Goal: Task Accomplishment & Management: Use online tool/utility

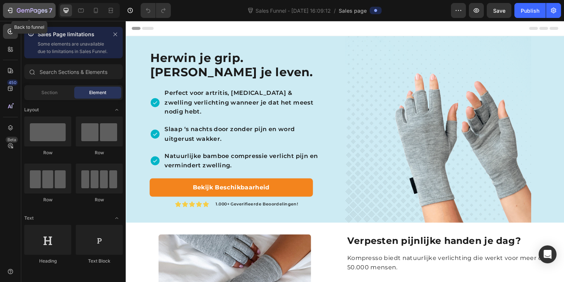
click at [16, 15] on button "7" at bounding box center [29, 10] width 53 height 15
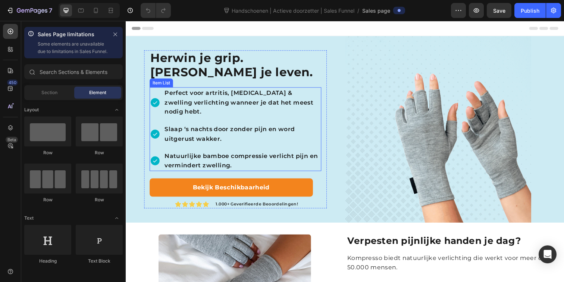
click at [238, 138] on p "Slaap ‘s nachts door zonder pijn en word uitgerust wakker." at bounding box center [244, 136] width 159 height 19
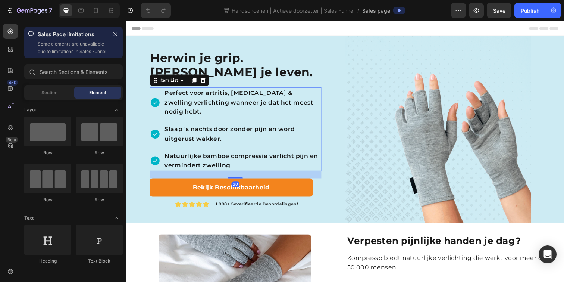
click at [238, 138] on p "Slaap ‘s nachts door zonder pijn en word uitgerust wakker." at bounding box center [244, 136] width 159 height 19
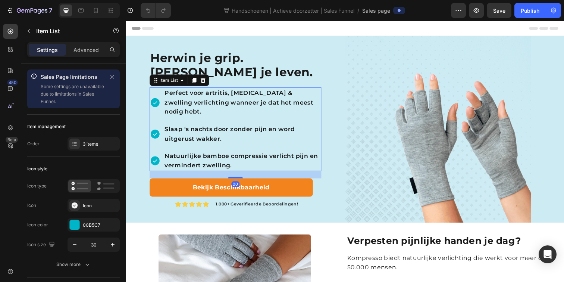
click at [238, 138] on p "Slaap ‘s nachts door zonder pijn en word uitgerust wakker." at bounding box center [244, 136] width 159 height 19
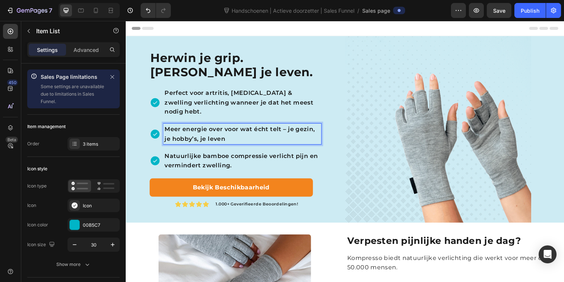
click at [221, 140] on p "Meer energie over voor wat écht telt – je gezin, je hobby’s, je leven" at bounding box center [244, 136] width 159 height 19
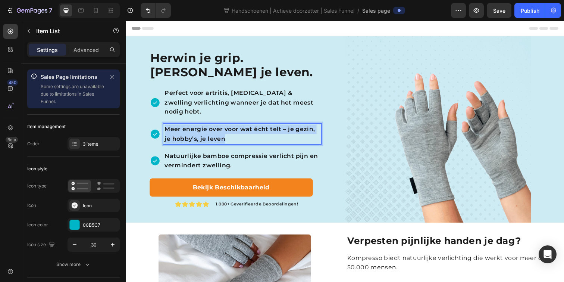
click at [221, 140] on p "Meer energie over voor wat écht telt – je gezin, je hobby’s, je leven" at bounding box center [244, 136] width 159 height 19
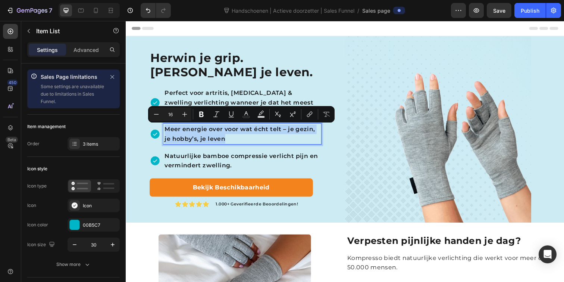
click at [245, 136] on p "Meer energie over voor wat écht telt – je gezin, je hobby’s, je leven" at bounding box center [244, 136] width 159 height 19
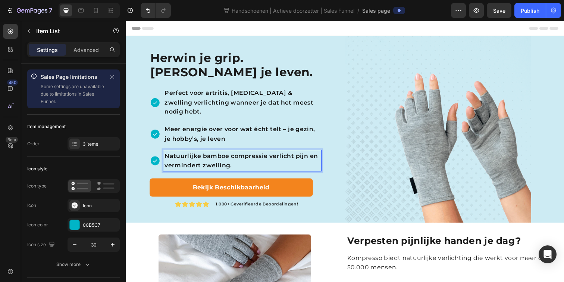
click at [250, 161] on p "Natuurlijke bamboe compressie verlicht pijn en vermindert zwelling." at bounding box center [244, 163] width 159 height 19
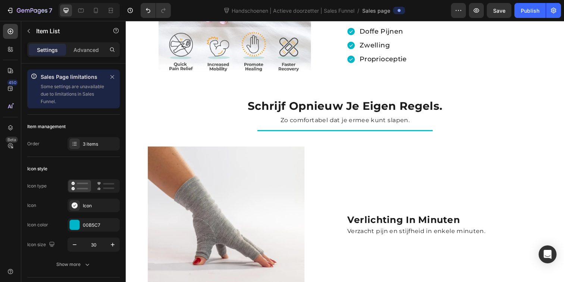
scroll to position [355, 0]
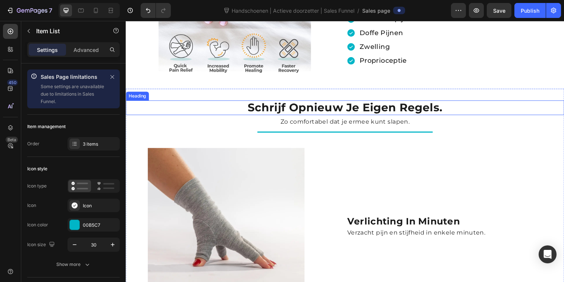
click at [321, 111] on h2 "schrijf opnieuw je eigen regels." at bounding box center [350, 109] width 448 height 15
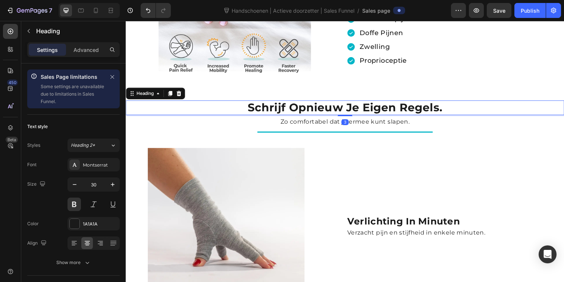
click at [321, 111] on h2 "schrijf opnieuw je eigen regels." at bounding box center [350, 109] width 448 height 15
click at [321, 111] on p "schrijf opnieuw je eigen regels." at bounding box center [350, 109] width 446 height 13
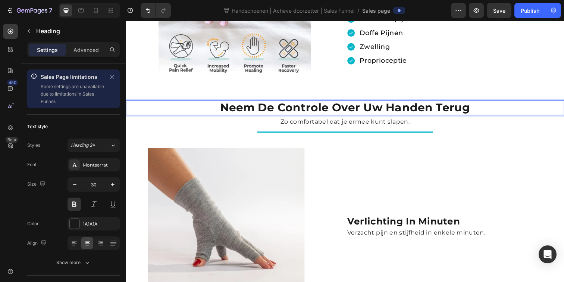
click at [383, 107] on p "Neem de controle over uw handen terug" at bounding box center [350, 109] width 446 height 13
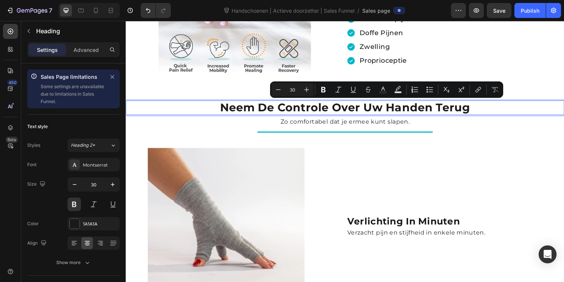
click at [380, 107] on p "Neem de controle over uw handen terug" at bounding box center [350, 109] width 446 height 13
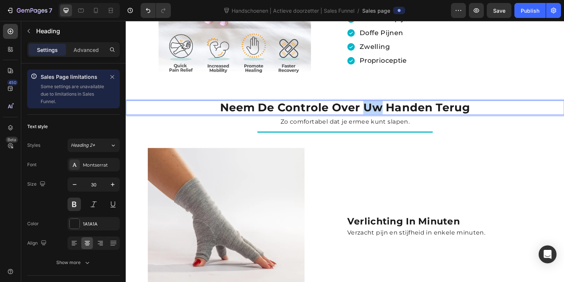
click at [380, 107] on p "Neem de controle over uw handen terug" at bounding box center [350, 109] width 446 height 13
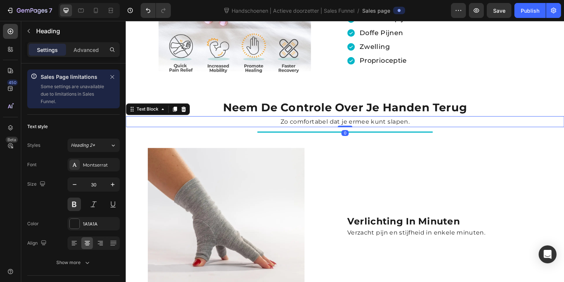
click at [280, 122] on p "Zo comfortabel dat je ermee kunt slapen." at bounding box center [350, 124] width 446 height 10
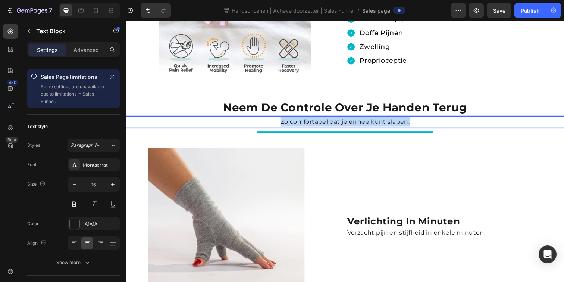
click at [280, 122] on p "Zo comfortabel dat je ermee kunt slapen." at bounding box center [350, 124] width 446 height 10
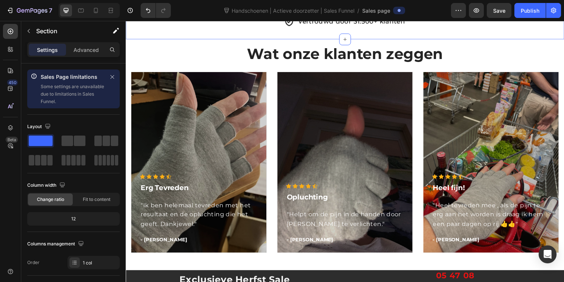
scroll to position [1185, 0]
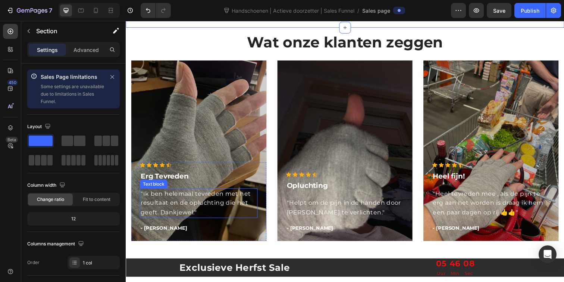
click at [193, 205] on p ""Ik ben helemaal tevreden met het resultaat en de opluchting die het geeft. Dan…" at bounding box center [200, 206] width 119 height 29
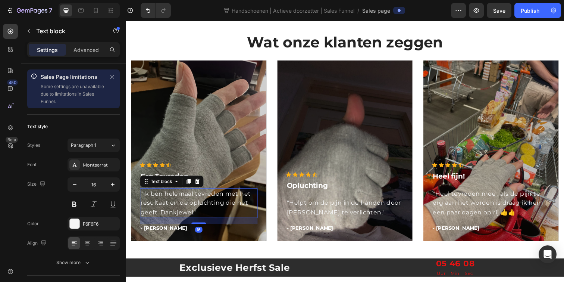
click at [193, 205] on p ""Ik ben helemaal tevreden met het resultaat en de opluchting die het geeft. Dan…" at bounding box center [200, 206] width 119 height 29
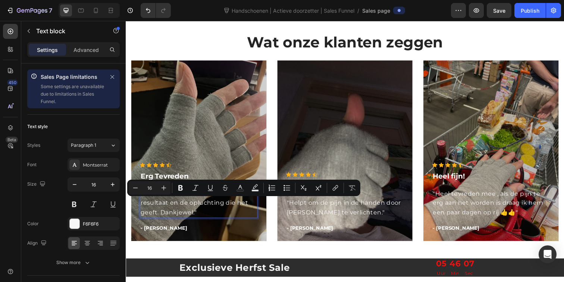
click at [164, 206] on p ""Ik ben helemaal tevreden met het resultaat en de opluchting die het geeft. Dan…" at bounding box center [200, 206] width 119 height 29
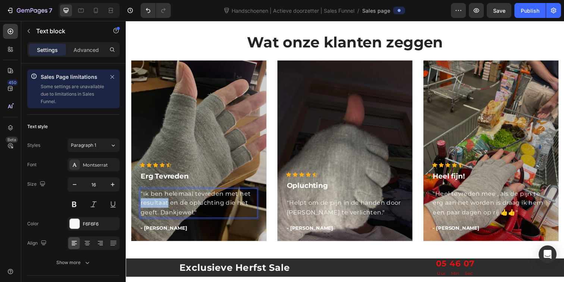
click at [164, 206] on p ""Ik ben helemaal tevreden met het resultaat en de opluchting die het geeft. Dan…" at bounding box center [200, 206] width 119 height 29
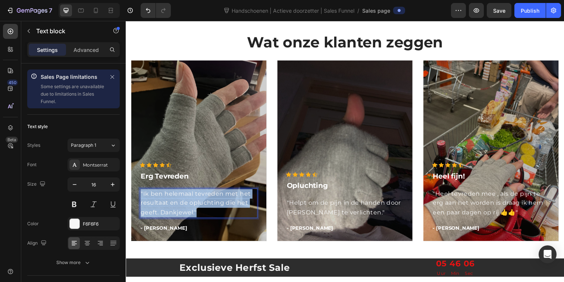
click at [164, 206] on p ""Ik ben helemaal tevreden met het resultaat en de opluchting die het geeft. Dan…" at bounding box center [200, 206] width 119 height 29
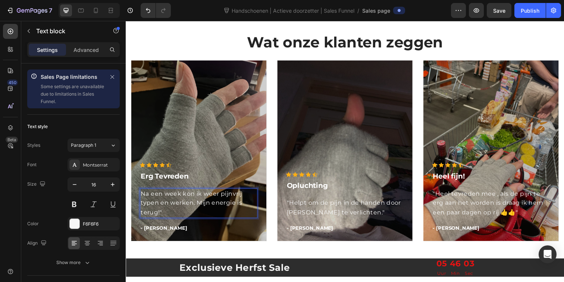
click at [142, 197] on p "Na een week kon ik weer pijnvrij typen en werken. Mijn energie is terug!"" at bounding box center [200, 206] width 119 height 29
click at [323, 210] on p ""Helpt om de pijn in de handen door artrose te verlichten."" at bounding box center [349, 211] width 119 height 19
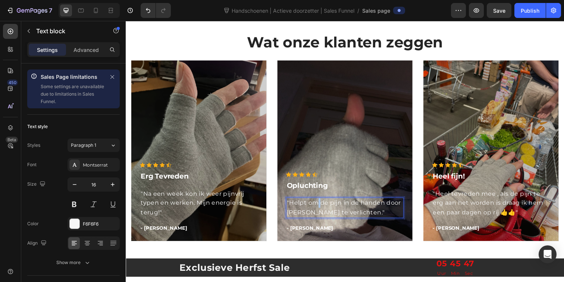
click at [323, 210] on p ""Helpt om de pijn in de handen door artrose te verlichten."" at bounding box center [349, 211] width 119 height 19
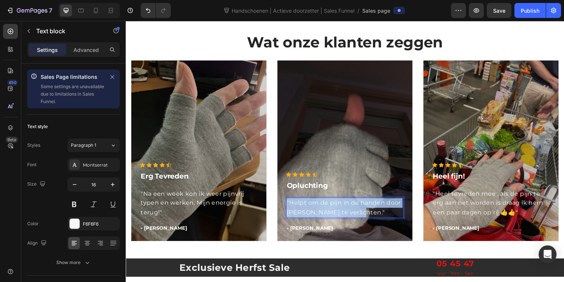
click at [323, 210] on p ""Helpt om de pijn in de handen door artrose te verlichten."" at bounding box center [349, 211] width 119 height 19
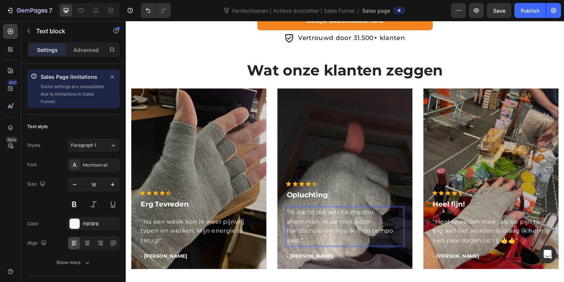
scroll to position [1166, 0]
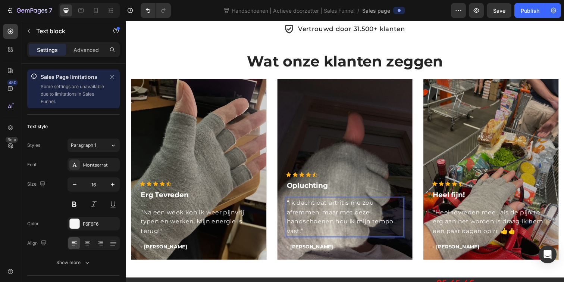
click at [320, 233] on p "“Ik dacht dat artritis me zou afremmen, maar met deze handschoenen hou ik mijn …" at bounding box center [349, 221] width 119 height 38
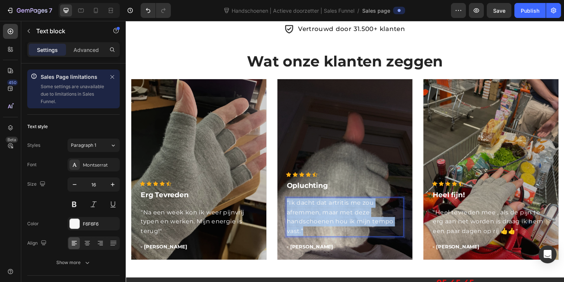
click at [320, 233] on p "“Ik dacht dat artritis me zou afremmen, maar met deze handschoenen hou ik mijn …" at bounding box center [349, 221] width 119 height 38
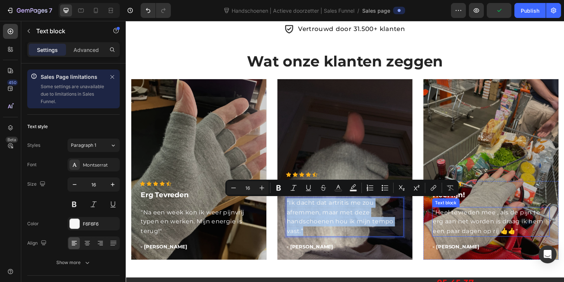
click at [461, 232] on p ""Heel tevreden mee , als de pijn te erg aan het worden is draag ik hem een paar…" at bounding box center [499, 226] width 119 height 29
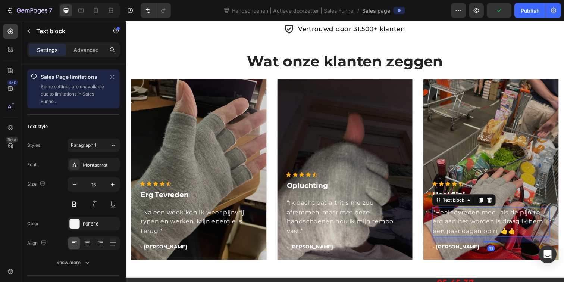
click at [461, 232] on p ""Heel tevreden mee , als de pijn te erg aan het worden is draag ik hem een paar…" at bounding box center [499, 226] width 119 height 29
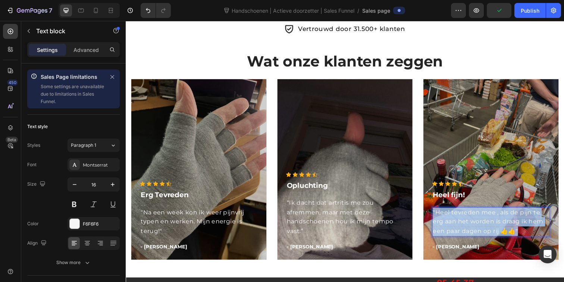
click at [461, 232] on p ""Heel tevreden mee , als de pijn te erg aan het worden is draag ik hem een paar…" at bounding box center [499, 226] width 119 height 29
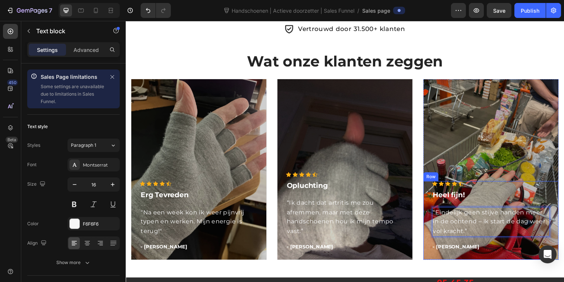
click at [492, 190] on div "Icon Icon Icon Icon Icon Icon List Hoz Heel fijn! Text block “Eindelijk geen st…" at bounding box center [499, 219] width 120 height 71
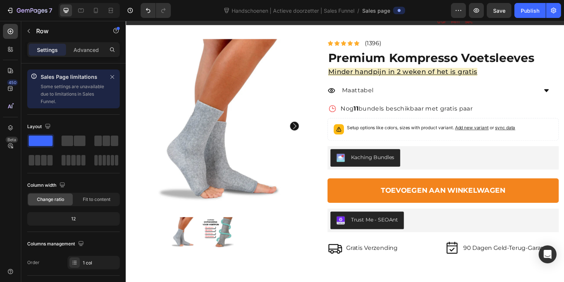
scroll to position [1443, 0]
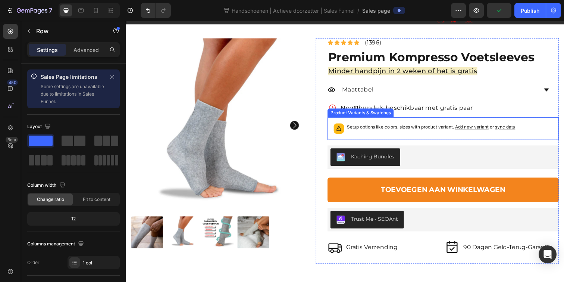
click at [474, 136] on div "Setup options like colors, sizes with product variant. Add new variant or sync …" at bounding box center [438, 130] width 172 height 10
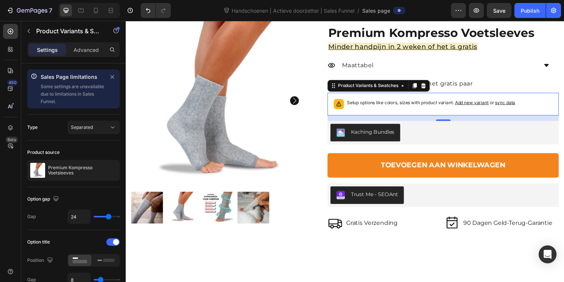
scroll to position [1470, 0]
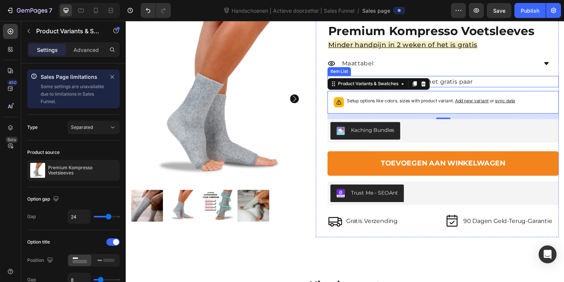
click at [500, 81] on div "Nog 11 bundels beschikbaar met gratis paar" at bounding box center [451, 83] width 236 height 12
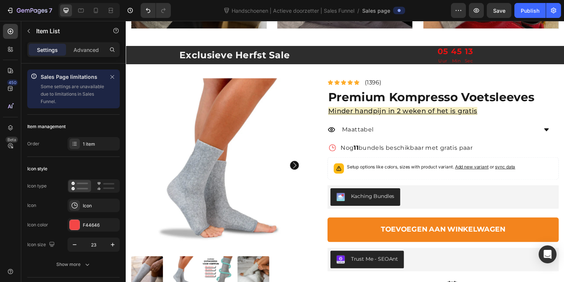
scroll to position [1401, 0]
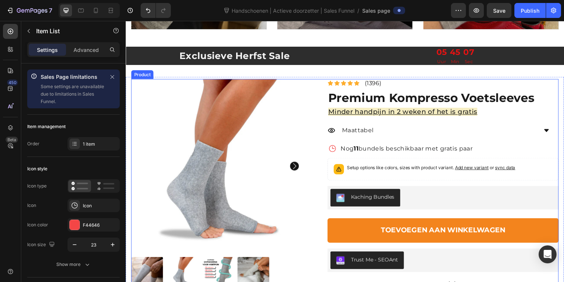
click at [317, 84] on div "Gratis Verzending Item List 90 Dagen Garantie Item List Row Product Images Icon…" at bounding box center [349, 198] width 437 height 236
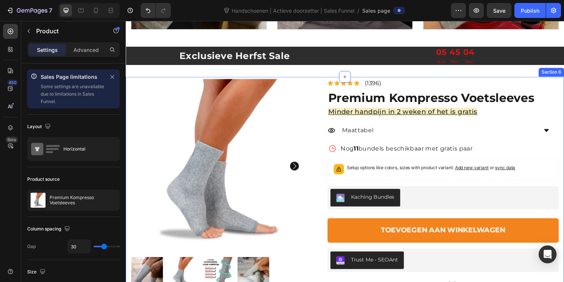
click at [310, 78] on div "Gratis Verzending Item List 90 Dagen Garantie Item List Row Product Images Icon…" at bounding box center [350, 209] width 448 height 262
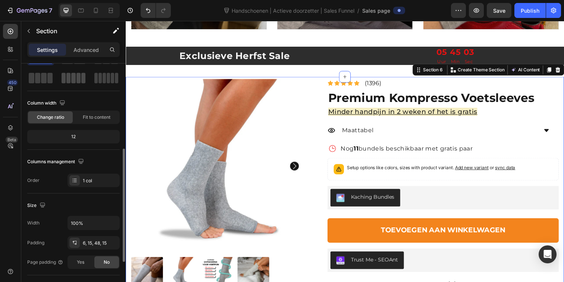
scroll to position [141, 0]
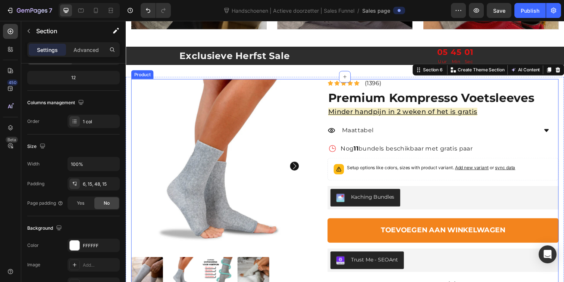
click at [316, 118] on div "Gratis Verzending Item List 90 Dagen Garantie Item List Row Product Images Icon…" at bounding box center [349, 198] width 437 height 236
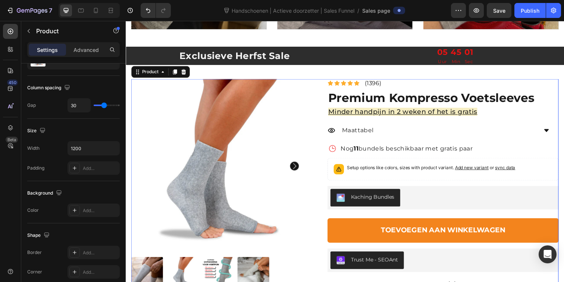
scroll to position [0, 0]
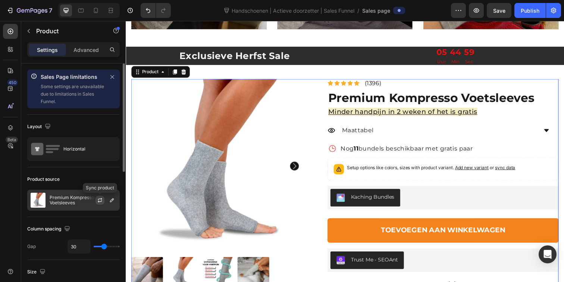
click at [101, 200] on icon "button" at bounding box center [100, 200] width 6 height 6
click at [111, 202] on icon "button" at bounding box center [112, 200] width 6 height 6
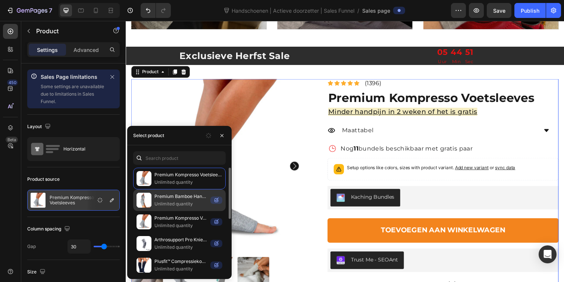
click at [181, 199] on p "Premium Bamboe Handschoenen" at bounding box center [181, 196] width 53 height 7
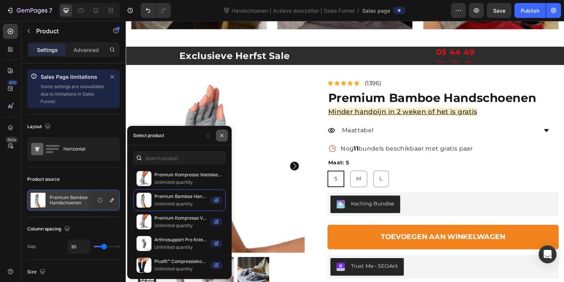
click at [222, 135] on icon "button" at bounding box center [222, 135] width 3 height 3
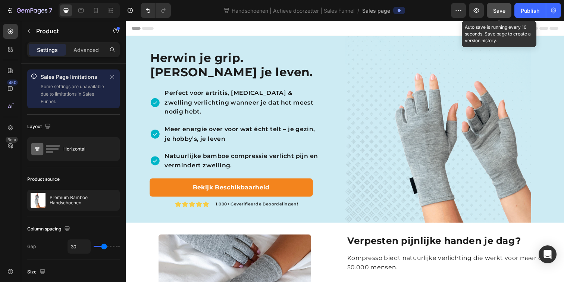
click at [499, 12] on span "Save" at bounding box center [500, 10] width 12 height 6
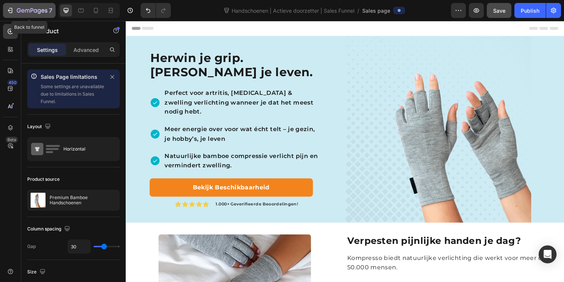
click at [16, 14] on div "7" at bounding box center [29, 10] width 46 height 9
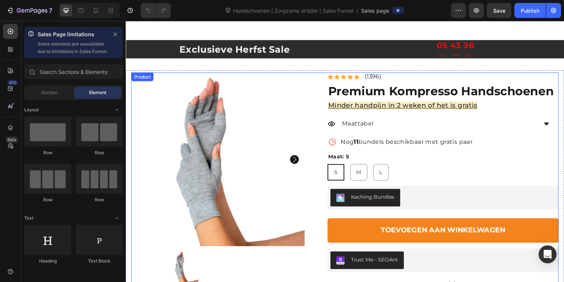
scroll to position [854, 0]
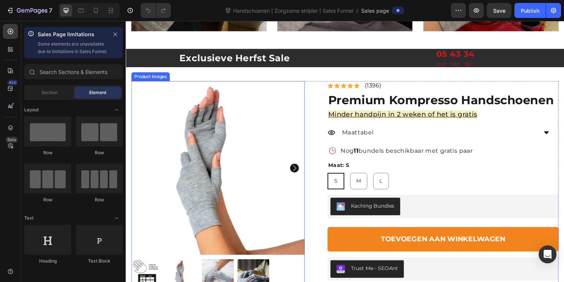
click at [259, 118] on img at bounding box center [219, 170] width 177 height 177
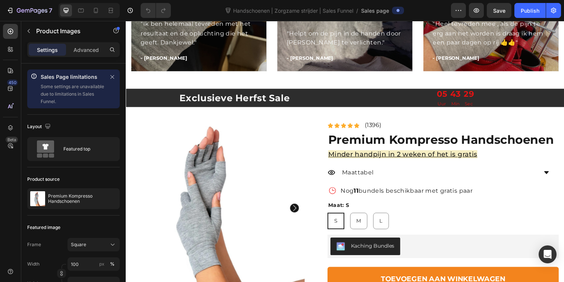
scroll to position [810, 0]
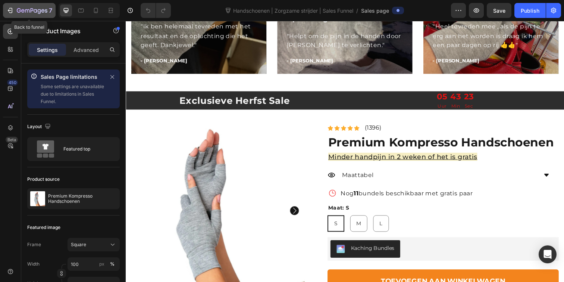
click at [19, 13] on icon "button" at bounding box center [32, 11] width 31 height 6
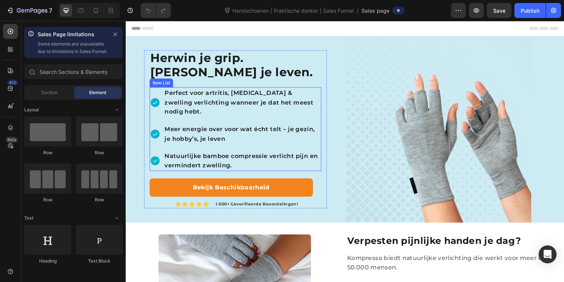
click at [217, 107] on p "Perfect voor artritis, [MEDICAL_DATA] & zwelling verlichting wanneer je dat het…" at bounding box center [244, 104] width 159 height 29
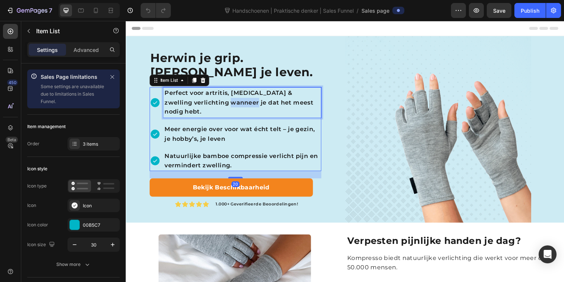
click at [217, 107] on p "Perfect voor artritis, [MEDICAL_DATA] & zwelling verlichting wanneer je dat het…" at bounding box center [244, 104] width 159 height 29
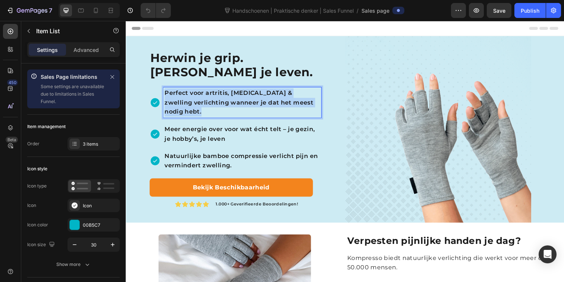
click at [217, 107] on p "Perfect voor artritis, [MEDICAL_DATA] & zwelling verlichting wanneer je dat het…" at bounding box center [244, 104] width 159 height 29
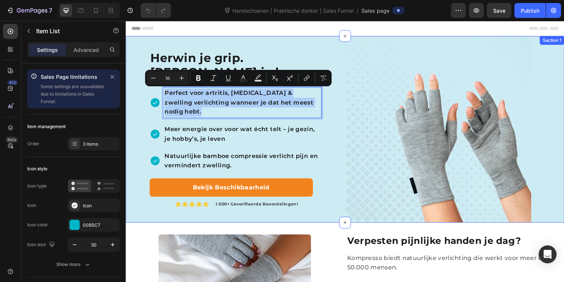
click at [331, 118] on div "Herwin je grip. Herwin je leven. Heading Perfect voor artritis, trigger finger …" at bounding box center [238, 131] width 224 height 190
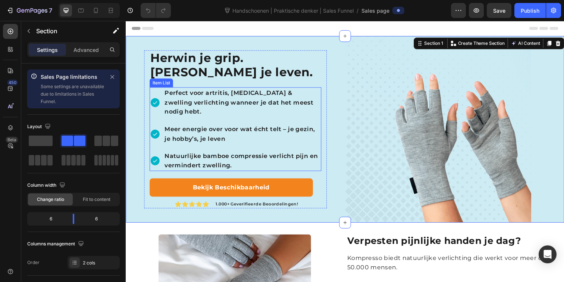
click at [202, 164] on p "Natuurlijke bamboe compressie verlicht pijn en vermindert zwelling." at bounding box center [244, 163] width 159 height 19
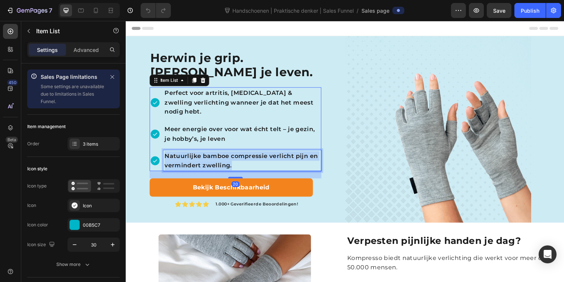
click at [202, 164] on p "Natuurlijke bamboe compressie verlicht pijn en vermindert zwelling." at bounding box center [244, 163] width 159 height 19
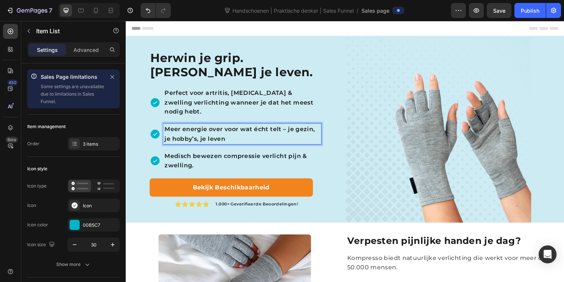
click at [207, 140] on p "Meer energie over voor wat écht telt – je gezin, je hobby’s, je leven" at bounding box center [244, 136] width 159 height 19
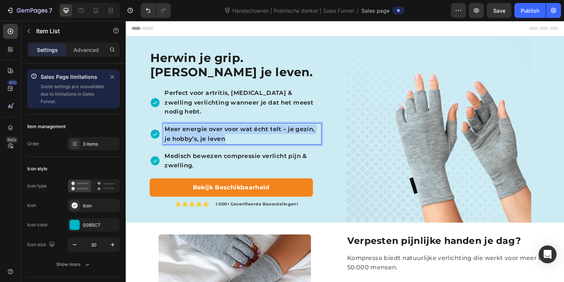
click at [207, 140] on p "Meer energie over voor wat écht telt – je gezin, je hobby’s, je leven" at bounding box center [244, 136] width 159 height 19
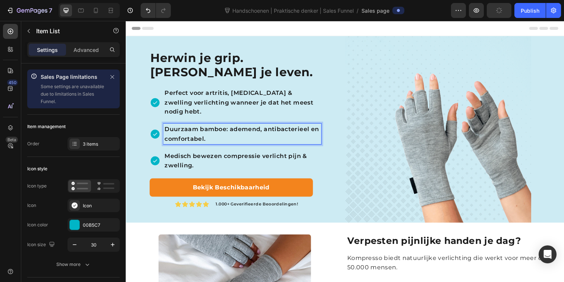
click at [310, 158] on p "Medisch bewezen compressie verlicht pijn & zwelling." at bounding box center [244, 163] width 159 height 19
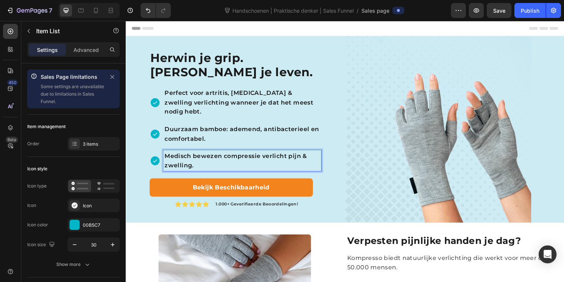
click at [305, 94] on p "Perfect voor artritis, [MEDICAL_DATA] & zwelling verlichting wanneer je dat het…" at bounding box center [244, 104] width 159 height 29
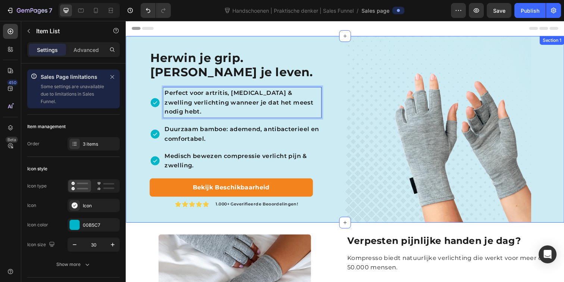
click at [340, 78] on div "Herwin je grip. Herwin je leven. Heading Perfect voor artritis, trigger finger …" at bounding box center [238, 131] width 224 height 190
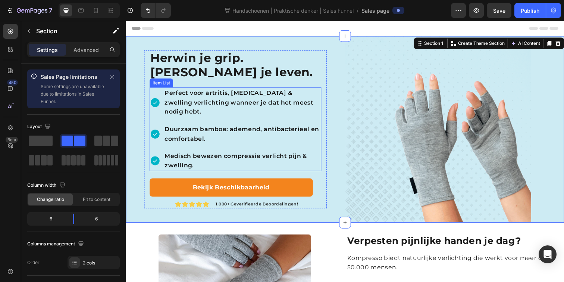
click at [267, 136] on p "Duurzaam bamboe: ademend, antibacterieel en comfortabel." at bounding box center [244, 136] width 159 height 19
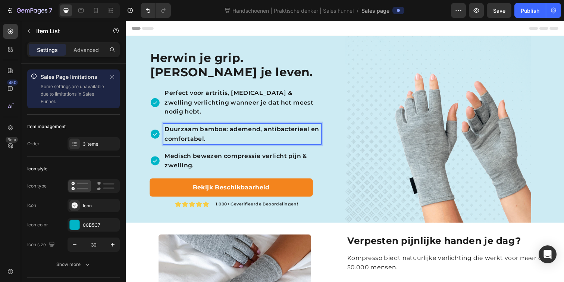
click at [267, 136] on p "Duurzaam bamboe: ademend, antibacterieel en comfortabel." at bounding box center [244, 136] width 159 height 19
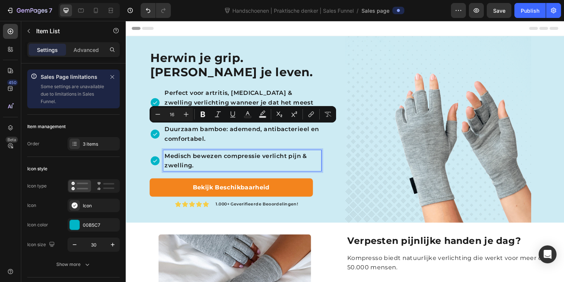
click at [254, 161] on p "Medisch bewezen compressie verlicht pijn & zwelling." at bounding box center [244, 163] width 159 height 19
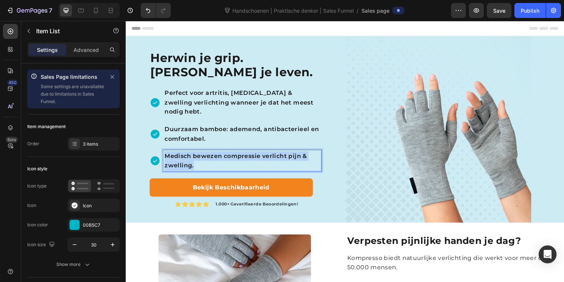
click at [254, 161] on p "Medisch bewezen compressie verlicht pijn & zwelling." at bounding box center [244, 163] width 159 height 19
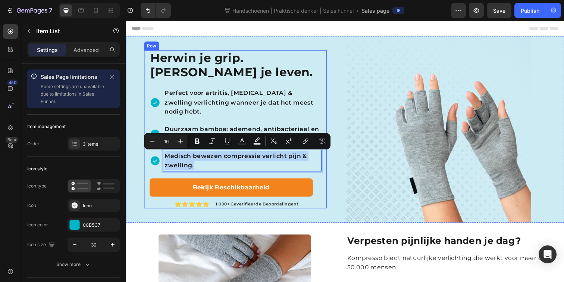
click at [327, 176] on div "Herwin je grip. Herwin je leven. Heading Perfect voor artritis, trigger finger …" at bounding box center [237, 131] width 187 height 161
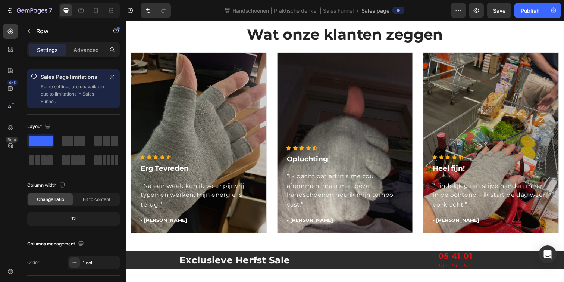
scroll to position [1201, 0]
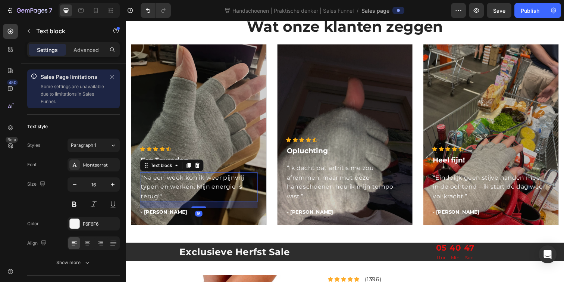
click at [208, 189] on p ""Na een week kon ik weer pijnvrij typen en werken. Mijn energie is terug!"" at bounding box center [200, 190] width 119 height 29
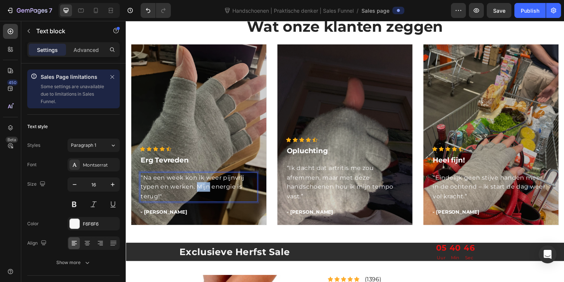
click at [208, 189] on p ""Na een week kon ik weer pijnvrij typen en werken. Mijn energie is terug!"" at bounding box center [200, 190] width 119 height 29
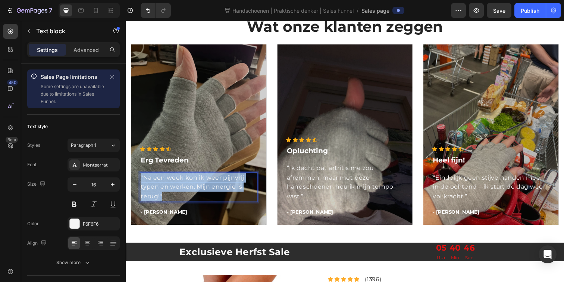
click at [208, 189] on p ""Na een week kon ik weer pijnvrij typen en werken. Mijn energie is terug!"" at bounding box center [200, 190] width 119 height 29
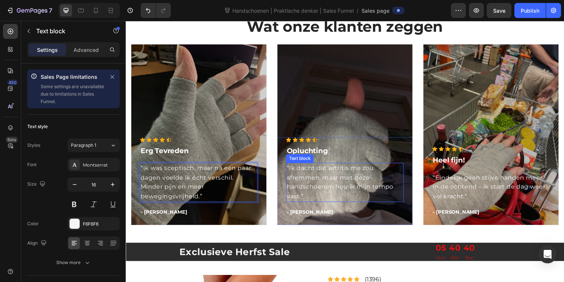
click at [332, 184] on p "“Ik dacht dat artritis me zou afremmen, maar met deze handschoenen hou ik mijn …" at bounding box center [349, 186] width 119 height 38
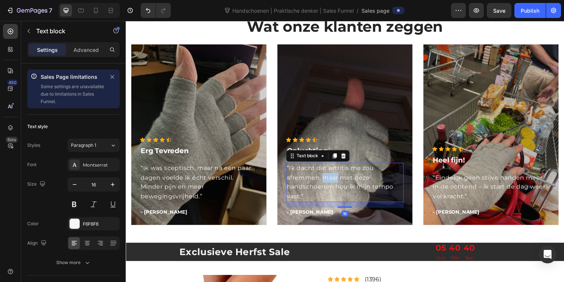
click at [332, 184] on p "“Ik dacht dat artritis me zou afremmen, maar met deze handschoenen hou ik mijn …" at bounding box center [349, 186] width 119 height 38
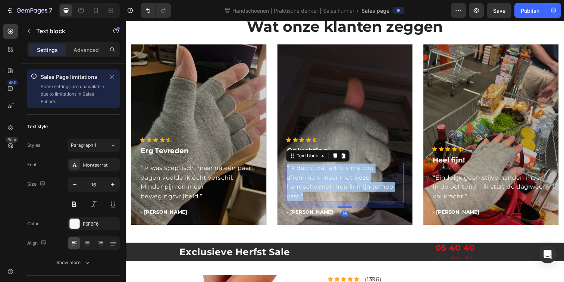
click at [332, 184] on p "“Ik dacht dat artritis me zou afremmen, maar met deze handschoenen hou ik mijn …" at bounding box center [349, 186] width 119 height 38
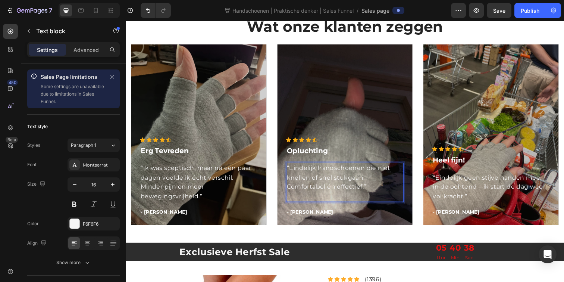
scroll to position [1211, 0]
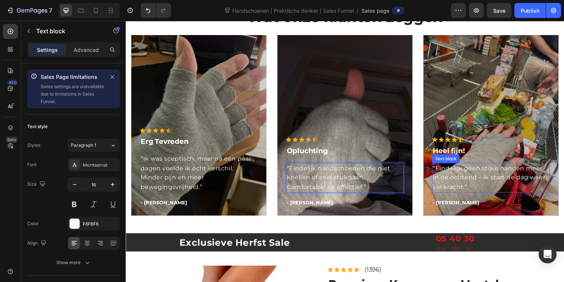
click at [460, 176] on p "“Eindelijk geen stijve handen meer in de ochtend – ik start de dag weer vol kra…" at bounding box center [499, 181] width 119 height 29
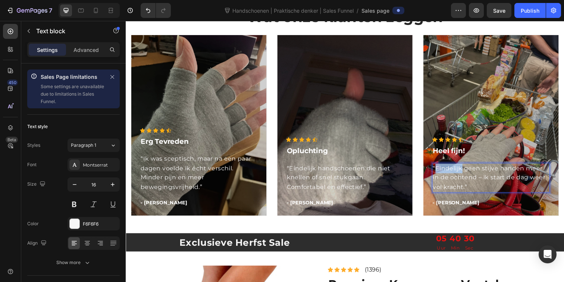
click at [460, 176] on p "“Eindelijk geen stijve handen meer in de ochtend – ik start de dag weer vol kra…" at bounding box center [499, 181] width 119 height 29
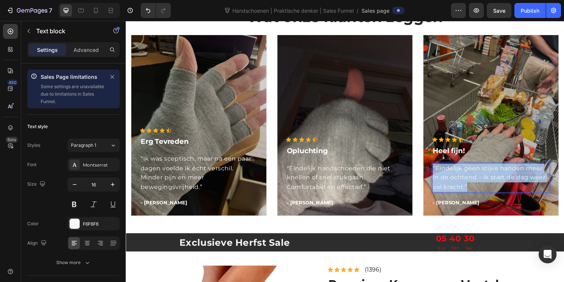
click at [460, 176] on p "“Eindelijk geen stijve handen meer in de ochtend – ik start de dag weer vol kra…" at bounding box center [499, 181] width 119 height 29
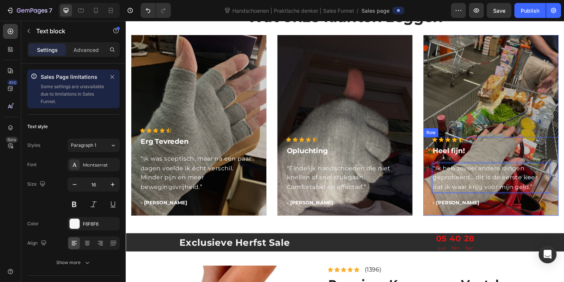
click at [488, 212] on div "Icon Icon Icon Icon Icon Icon List Hoz Heel fijn! Text block “Ik heb zoveel and…" at bounding box center [499, 179] width 138 height 80
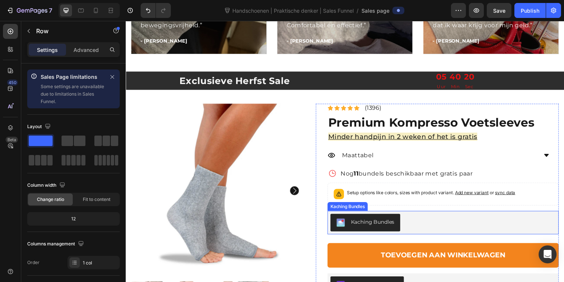
scroll to position [1373, 0]
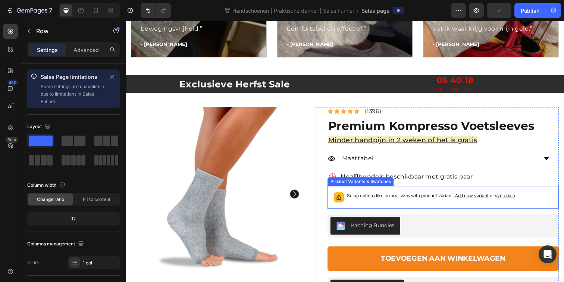
click at [347, 206] on div at bounding box center [343, 201] width 10 height 10
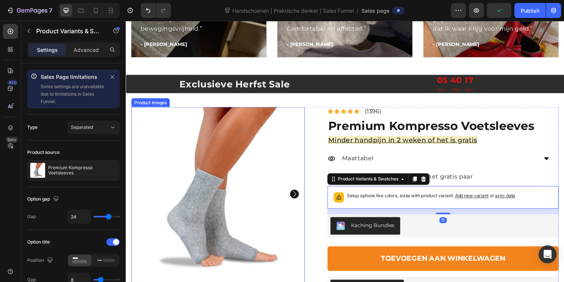
click at [259, 189] on img at bounding box center [219, 197] width 177 height 177
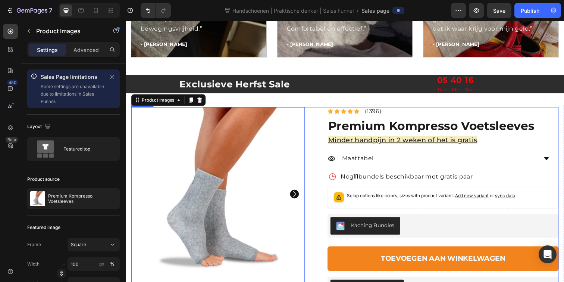
click at [314, 127] on div "Gratis Verzending Item List 90 Dagen Garantie Item List Row Product Images 32 I…" at bounding box center [349, 227] width 437 height 236
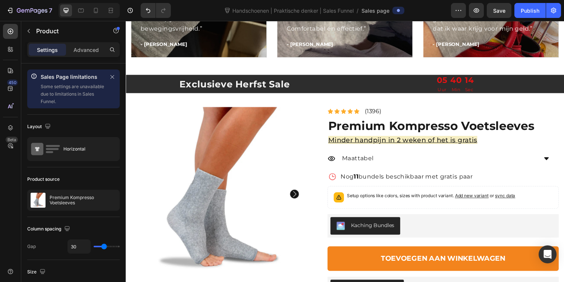
click at [312, 130] on div "Gratis Verzending Item List 90 Dagen Garantie Item List Row Product Images Icon…" at bounding box center [349, 227] width 437 height 236
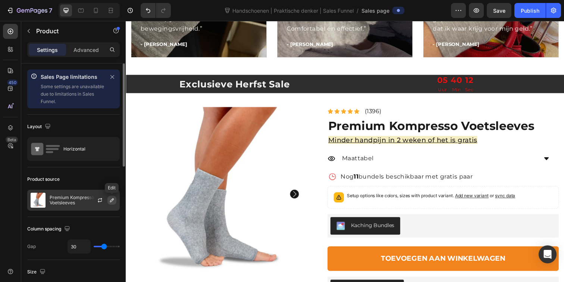
click at [109, 201] on icon "button" at bounding box center [112, 200] width 6 height 6
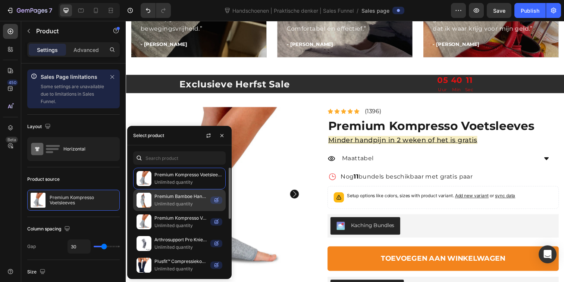
click at [174, 207] on p "Unlimited quantity" at bounding box center [181, 203] width 53 height 7
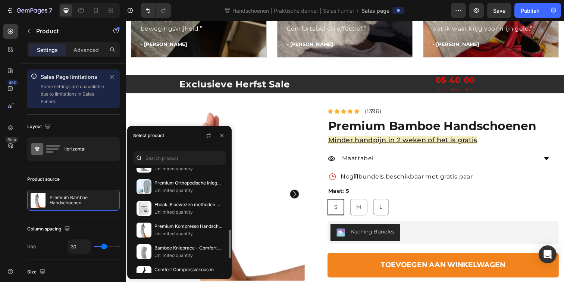
scroll to position [230, 0]
click at [174, 236] on p "Unlimited quantity" at bounding box center [189, 233] width 68 height 7
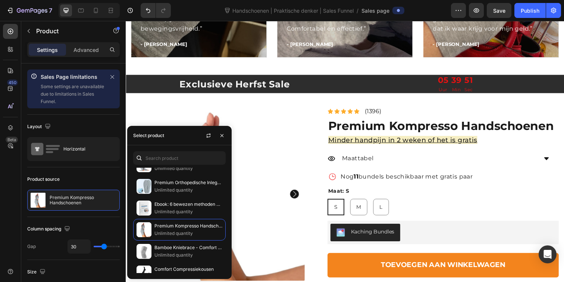
click at [311, 148] on div "Gratis Verzending Item List 90 Dagen Garantie Item List Row Product Images Icon…" at bounding box center [349, 230] width 437 height 242
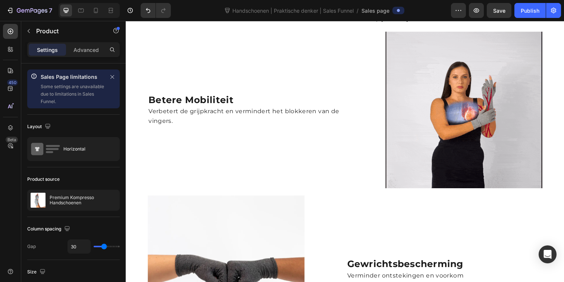
scroll to position [261, 0]
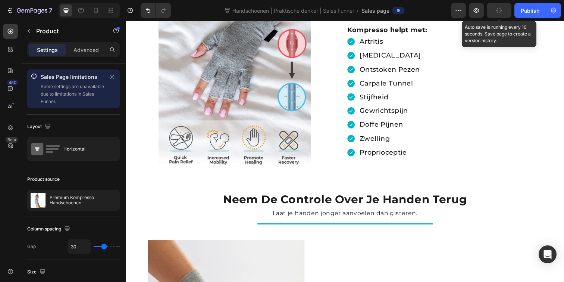
click at [492, 10] on button "button" at bounding box center [499, 10] width 25 height 15
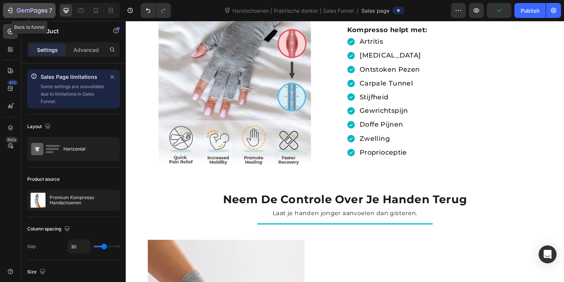
click at [13, 12] on icon "button" at bounding box center [9, 10] width 7 height 7
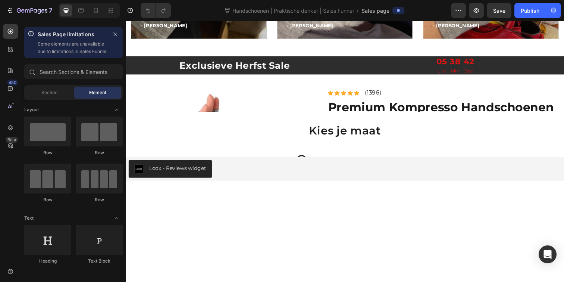
scroll to position [850, 0]
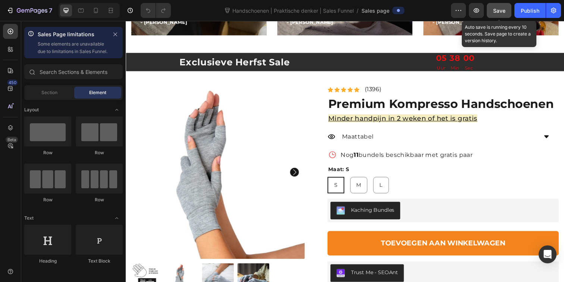
click at [497, 15] on button "Save" at bounding box center [499, 10] width 25 height 15
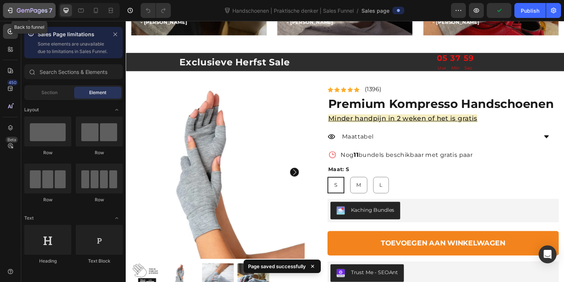
click at [30, 8] on icon "button" at bounding box center [32, 11] width 31 height 6
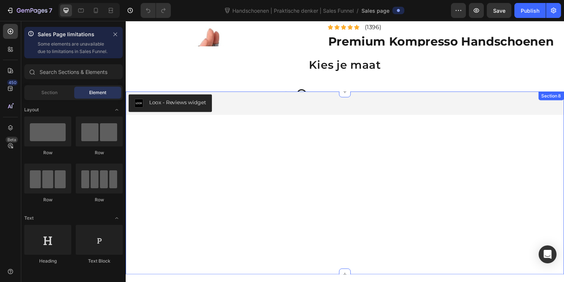
scroll to position [929, 0]
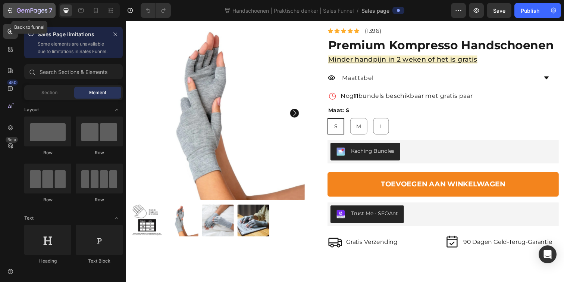
click at [9, 7] on icon "button" at bounding box center [9, 10] width 7 height 7
